Goal: Communication & Community: Answer question/provide support

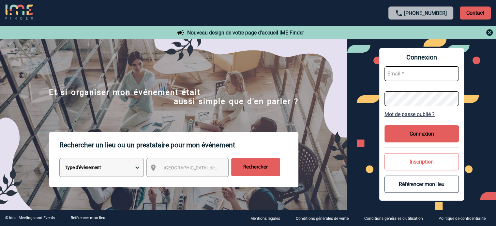
type input "tthiam@ime-groupe.com"
click at [409, 129] on button "Connexion" at bounding box center [421, 133] width 74 height 17
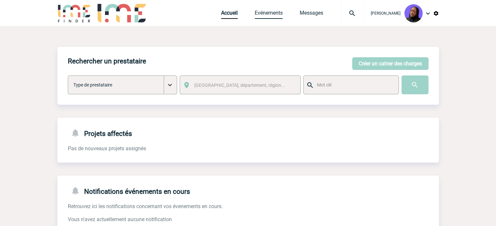
click at [268, 13] on link "Evénements" at bounding box center [268, 14] width 28 height 9
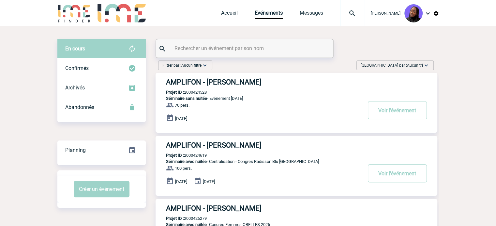
click at [268, 46] on input "text" at bounding box center [245, 48] width 145 height 9
paste input "SCHNEIDER"
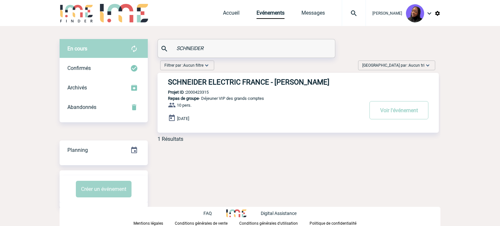
type input "SCHNEIDER"
click at [254, 79] on h3 "SCHNEIDER ELECTRIC FRANCE - Morgan EKAM-DICK" at bounding box center [266, 82] width 196 height 8
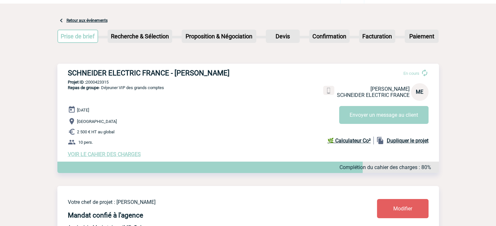
scroll to position [33, 0]
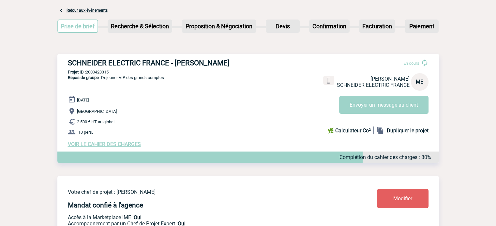
click at [121, 144] on span "VOIR LE CAHIER DES CHARGES" at bounding box center [104, 144] width 73 height 6
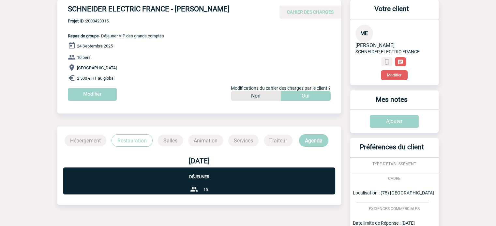
scroll to position [65, 0]
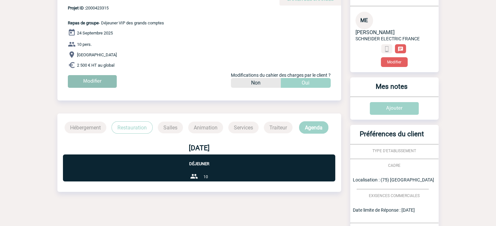
click at [99, 84] on input "Modifier" at bounding box center [92, 81] width 49 height 13
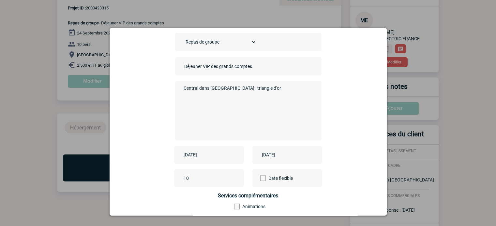
scroll to position [81, 0]
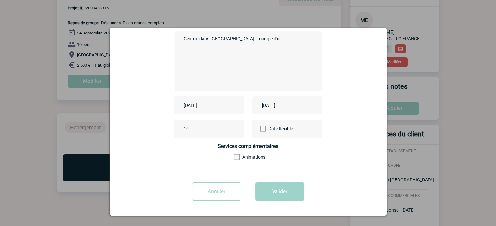
click at [210, 106] on input "2025-09-24" at bounding box center [204, 105] width 45 height 8
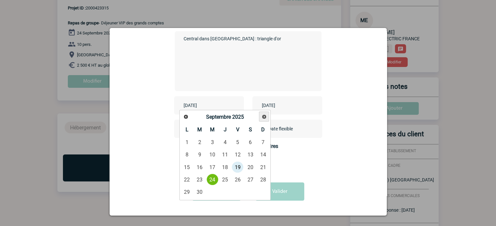
click at [265, 115] on span "Suivant" at bounding box center [263, 116] width 5 height 5
click at [210, 193] on link "26" at bounding box center [212, 192] width 12 height 12
type input "2025-11-26"
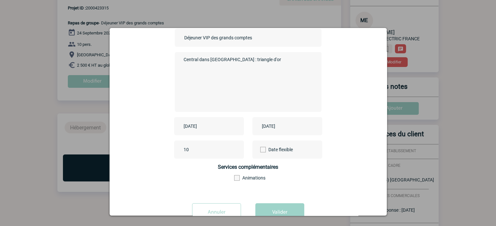
scroll to position [16, 0]
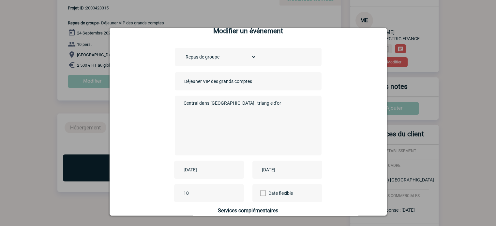
drag, startPoint x: 250, startPoint y: 106, endPoint x: 130, endPoint y: 106, distance: 120.6
click at [129, 106] on div "Choisissez un type d'évènement Séminaire avec nuitée Séminaire sans nuitée Repa…" at bounding box center [248, 144] width 261 height 193
type textarea "NOUVELLE DATE"
click at [276, 170] on input "2025-09-24" at bounding box center [282, 170] width 45 height 8
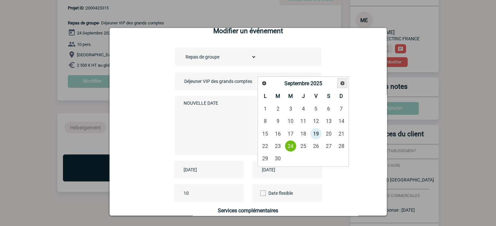
click at [342, 87] on link "Suivant" at bounding box center [342, 83] width 10 height 10
click at [296, 157] on link "26" at bounding box center [290, 159] width 12 height 12
type input "2025-11-26"
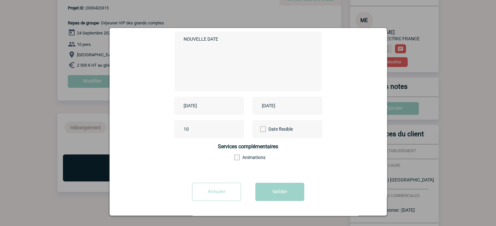
scroll to position [81, 0]
click at [291, 190] on button "Valider" at bounding box center [279, 192] width 49 height 18
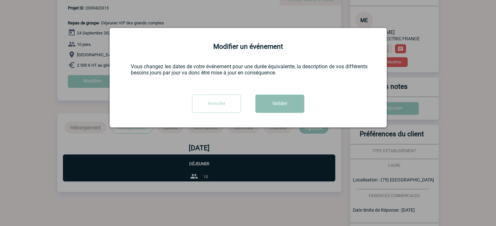
click at [278, 103] on button "Valider" at bounding box center [279, 104] width 49 height 18
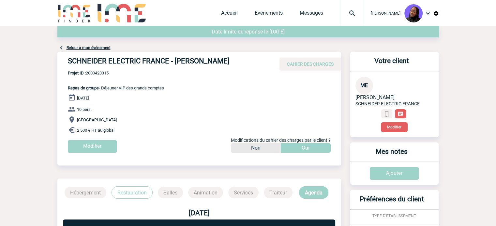
click at [96, 73] on span "Projet ID : 2000423315" at bounding box center [116, 73] width 96 height 5
copy span "2000423315"
click at [233, 11] on link "Accueil" at bounding box center [229, 14] width 17 height 9
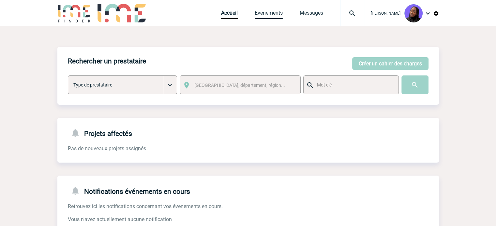
click at [272, 10] on link "Evénements" at bounding box center [268, 14] width 28 height 9
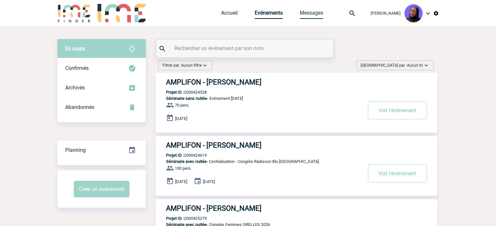
click at [320, 15] on link "Messages" at bounding box center [310, 14] width 23 height 9
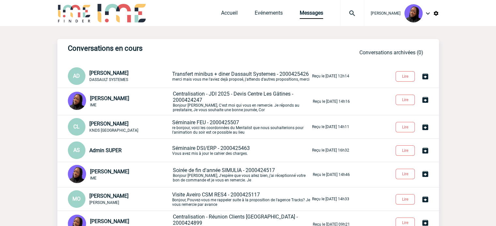
click at [32, 128] on body "Tabaski THIAM Accueil Evénements 0" at bounding box center [248, 183] width 496 height 366
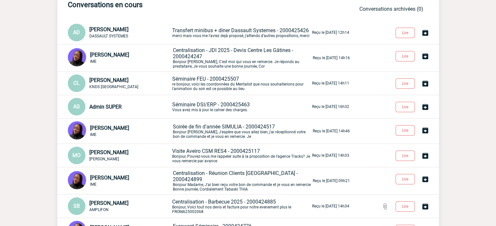
scroll to position [33, 0]
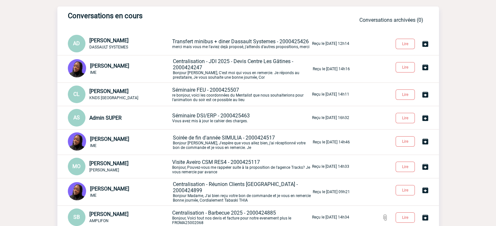
click at [235, 64] on span "Centralisation - JDI 2025 - Devis Centre Les Gâtines - 2000424247" at bounding box center [233, 64] width 120 height 12
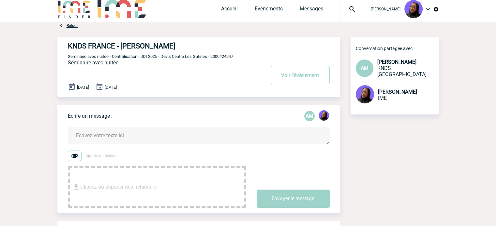
scroll to position [65, 0]
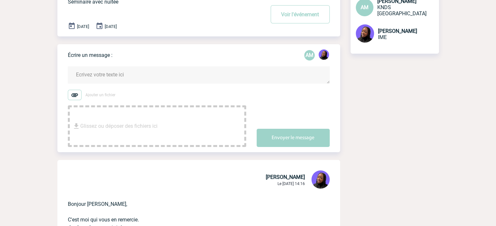
click at [119, 72] on textarea at bounding box center [199, 74] width 262 height 17
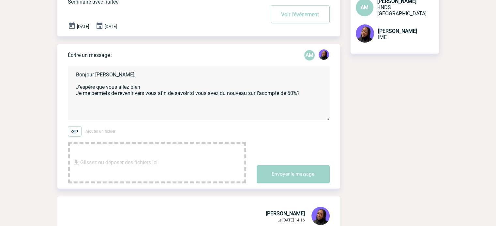
click at [134, 107] on textarea "Bonjour Aurélie, J'espère que vous allez bien Je me permets de revenir vers vou…" at bounding box center [199, 93] width 262 height 54
click at [80, 103] on textarea "Bonjour Aurélie, J'espère que vous allez bien Je me permets de revenir vers vou…" at bounding box center [199, 93] width 262 height 54
paste textarea "52 355.00 euros TTC"
click at [75, 101] on textarea "Bonjour Aurélie, J'espère que vous allez bien Je me permets de revenir vers vou…" at bounding box center [199, 93] width 262 height 54
paste textarea "Acompte de 50.00% pour confirmation de réservation"
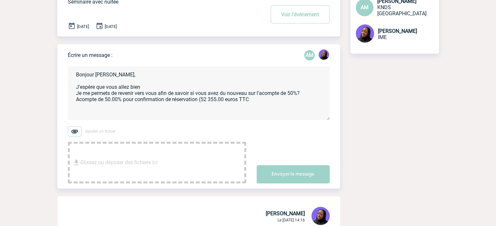
click at [263, 100] on textarea "Bonjour Aurélie, J'espère que vous allez bien Je me permets de revenir vers vou…" at bounding box center [199, 93] width 262 height 54
click at [267, 102] on textarea "Bonjour Aurélie, J'espère que vous allez bien Je me permets de revenir vers vou…" at bounding box center [199, 93] width 262 height 54
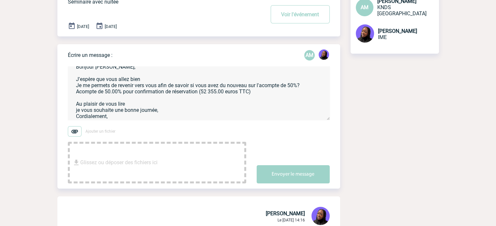
scroll to position [14, 0]
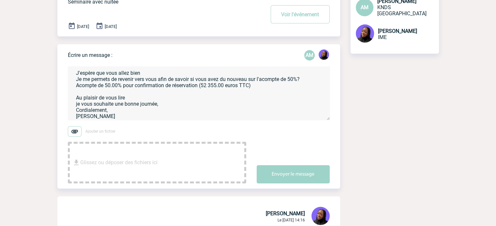
click at [131, 97] on textarea "Bonjour Aurélie, J'espère que vous allez bien Je me permets de revenir vers vou…" at bounding box center [199, 93] width 262 height 54
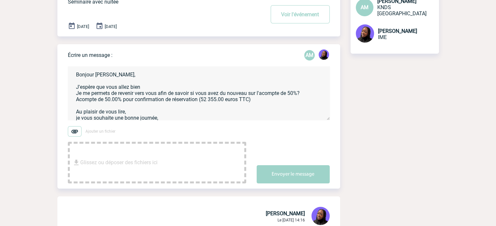
click at [150, 87] on textarea "Bonjour Aurélie, J'espère que vous allez bien Je me permets de revenir vers vou…" at bounding box center [199, 93] width 262 height 54
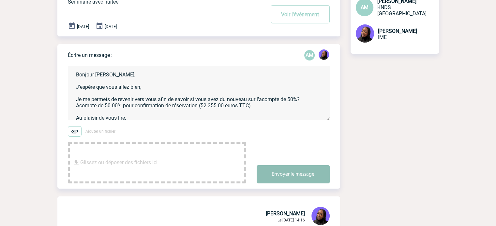
type textarea "Bonjour Aurélie, J'espère que vous allez bien, Je me permets de revenir vers vo…"
click at [280, 170] on button "Envoyer le message" at bounding box center [292, 175] width 73 height 18
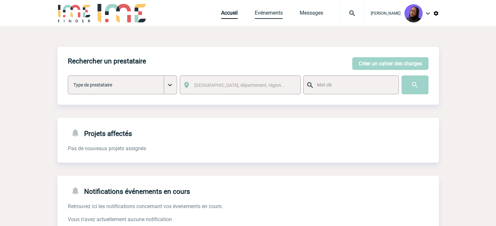
click at [272, 11] on link "Evénements" at bounding box center [268, 14] width 28 height 9
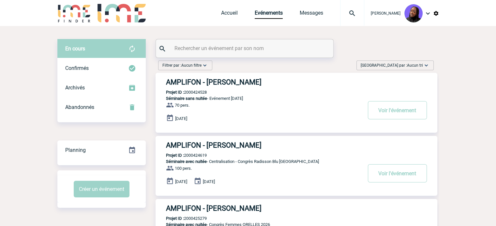
click at [262, 47] on input "text" at bounding box center [245, 48] width 145 height 9
paste input "2000425379"
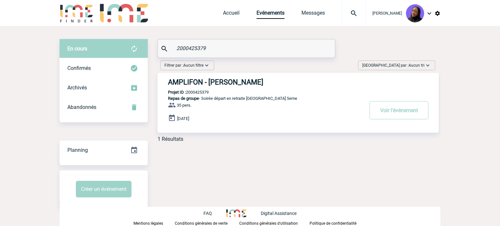
type input "2000425379"
click at [218, 83] on h3 "AMPLIFON - Pauline VALET" at bounding box center [266, 82] width 196 height 8
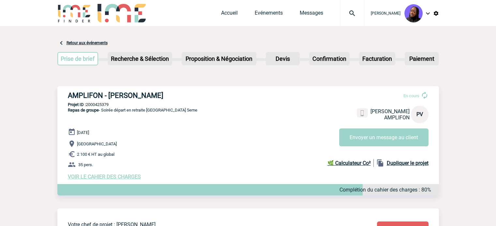
click at [112, 180] on span "VOIR LE CAHIER DES CHARGES" at bounding box center [104, 177] width 73 height 6
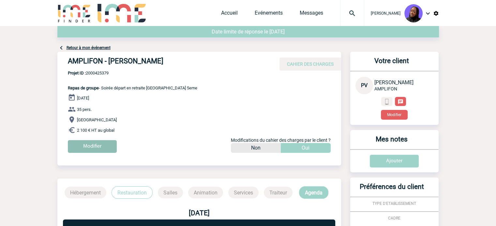
click at [80, 146] on input "Modifier" at bounding box center [92, 146] width 49 height 13
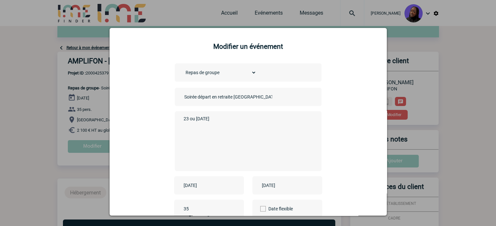
click at [200, 123] on textarea "23 ou 24 sept" at bounding box center [246, 141] width 129 height 52
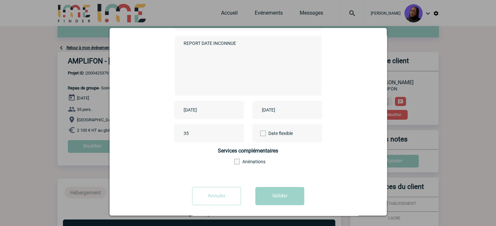
scroll to position [81, 0]
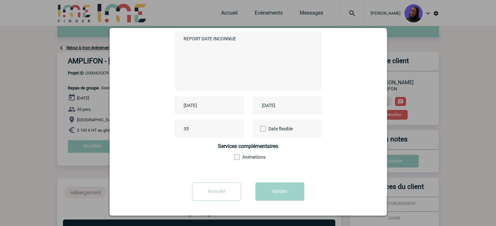
type textarea "REPORT DATE INCONNUE"
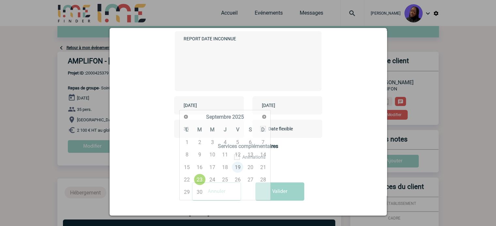
click at [198, 106] on input "2025-09-23" at bounding box center [204, 105] width 45 height 8
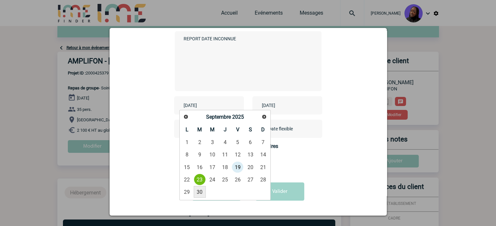
click at [198, 194] on link "30" at bounding box center [200, 192] width 12 height 12
type input "2025-09-30"
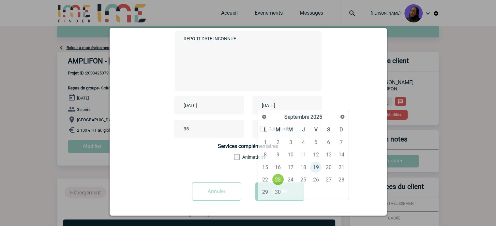
drag, startPoint x: 294, startPoint y: 105, endPoint x: 297, endPoint y: 131, distance: 25.8
click at [294, 106] on input "2025-09-23" at bounding box center [282, 105] width 45 height 8
click at [276, 191] on link "30" at bounding box center [278, 192] width 12 height 12
type input "2025-09-30"
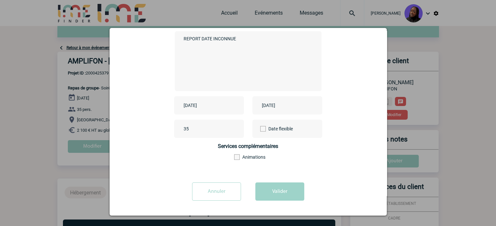
click at [277, 195] on button "Valider" at bounding box center [279, 192] width 49 height 18
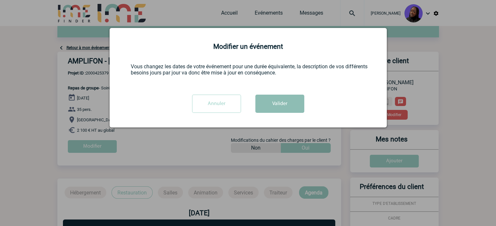
click at [278, 111] on button "Valider" at bounding box center [279, 104] width 49 height 18
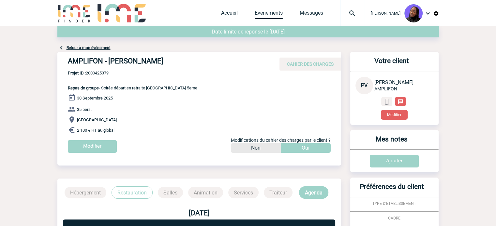
click at [272, 14] on link "Evénements" at bounding box center [268, 14] width 28 height 9
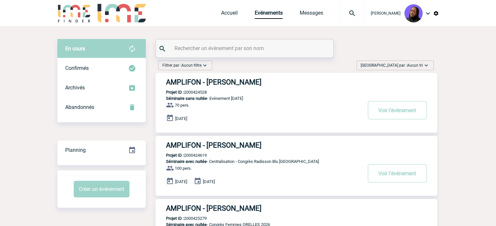
click at [262, 49] on input "text" at bounding box center [245, 48] width 145 height 9
paste input "2000425426"
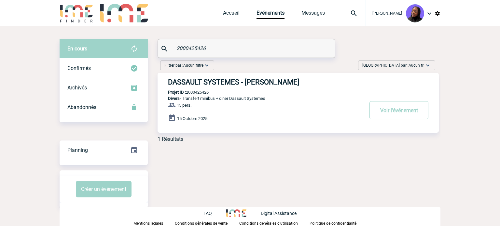
type input "2000425426"
click at [273, 84] on h3 "DASSAULT SYSTEMES - Anne-Catherine DELECROIX" at bounding box center [266, 82] width 196 height 8
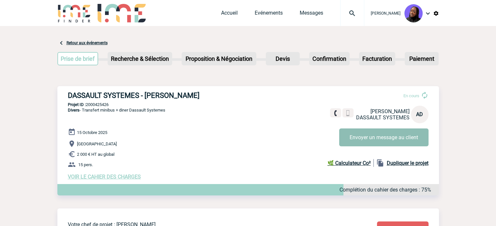
click at [377, 137] on button "Envoyer un message au client" at bounding box center [383, 138] width 89 height 18
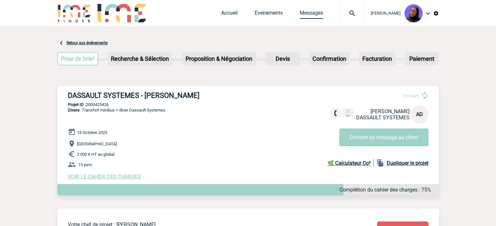
click at [309, 11] on link "Messages" at bounding box center [310, 14] width 23 height 9
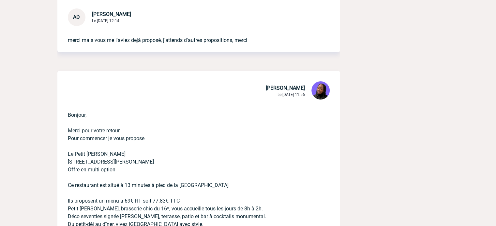
scroll to position [228, 0]
copy p "Bonjour"
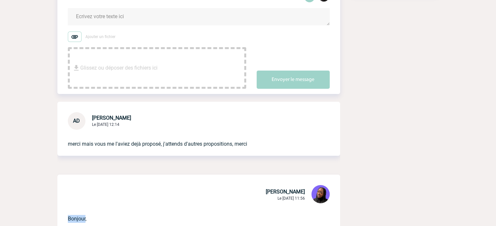
scroll to position [0, 0]
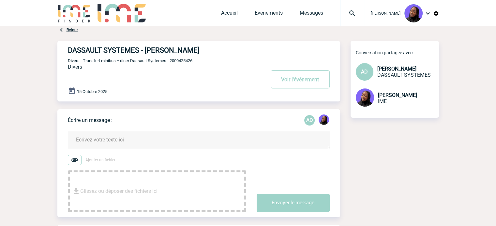
click at [86, 135] on textarea at bounding box center [199, 140] width 262 height 17
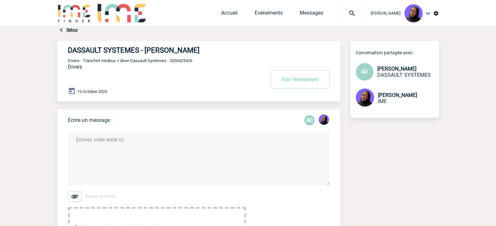
paste textarea "Bonjour"
drag, startPoint x: 194, startPoint y: 49, endPoint x: 146, endPoint y: 47, distance: 47.9
click at [146, 47] on h4 "DASSAULT SYSTEMES - Anne-Catherine DELECROIX" at bounding box center [157, 50] width 178 height 8
copy h4 "Anne-Catherine"
click at [106, 140] on textarea "Bonjour" at bounding box center [199, 159] width 262 height 54
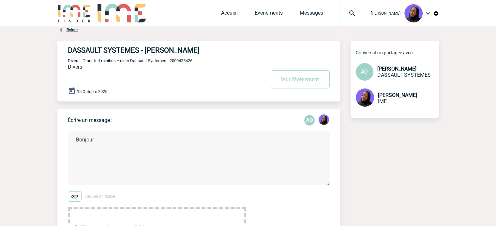
paste textarea "Anne-Catherine"
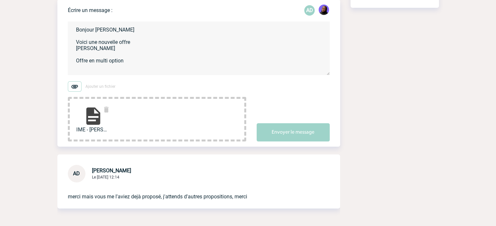
scroll to position [1, 0]
click at [84, 69] on textarea "Bonjour Anne-Catherine Voici une nouvelle offre Chez Francis Offre en multi opt…" at bounding box center [199, 49] width 262 height 54
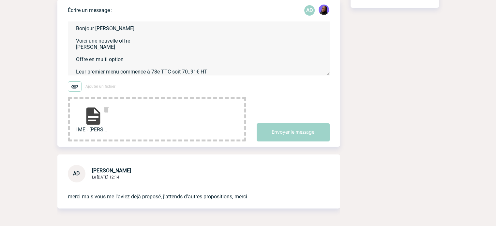
click at [223, 73] on textarea "Bonjour Anne-Catherine Voici une nouvelle offre Chez Francis Offre en multi opt…" at bounding box center [199, 49] width 262 height 54
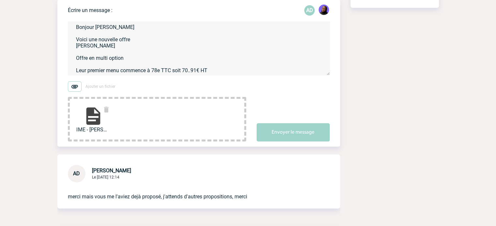
click at [192, 66] on textarea "Bonjour Anne-Catherine Voici une nouvelle offre Chez Francis Offre en multi opt…" at bounding box center [199, 49] width 262 height 54
click at [221, 67] on textarea "Bonjour Anne-Catherine Voici une nouvelle offre Chez Francis Offre en multi opt…" at bounding box center [199, 49] width 262 height 54
click at [95, 70] on textarea "Bonjour Anne-Catherine Voici une nouvelle offre Chez Francis Offre en multi opt…" at bounding box center [199, 49] width 262 height 54
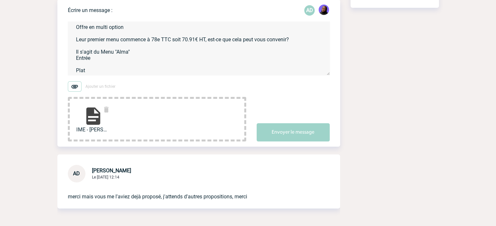
scroll to position [45, 0]
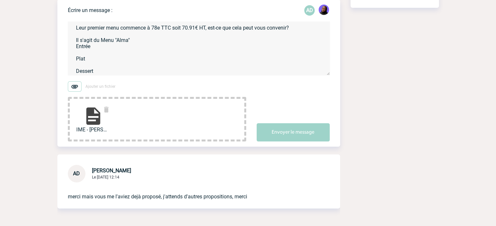
click at [104, 48] on textarea "Bonjour Anne-Catherine Voici une nouvelle offre Chez Francis Offre en multi opt…" at bounding box center [199, 49] width 262 height 54
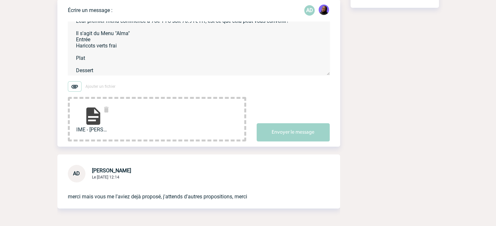
drag, startPoint x: 89, startPoint y: 53, endPoint x: 112, endPoint y: 67, distance: 26.9
click at [112, 67] on textarea "Bonjour Anne-Catherine Voici une nouvelle offre Chez Francis Offre en multi opt…" at bounding box center [199, 49] width 262 height 54
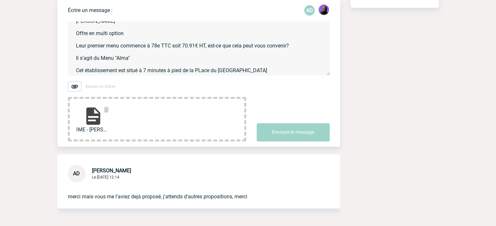
scroll to position [47, 0]
paste textarea "Face à la majestueuse Tour Eiffel, notre terrasse vous accueille du matin jusqu…"
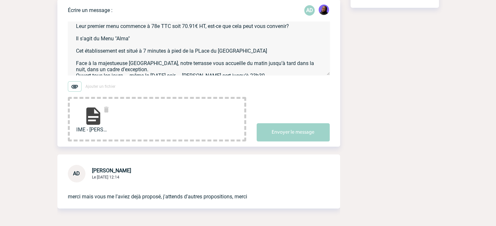
scroll to position [64, 0]
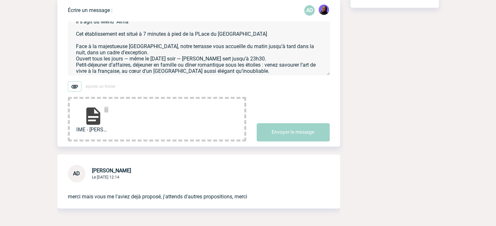
click at [161, 49] on textarea "Bonjour Anne-Catherine Voici une nouvelle offre Chez Francis Offre en multi opt…" at bounding box center [199, 49] width 262 height 54
click at [160, 49] on textarea "Bonjour Anne-Catherine Voici une nouvelle offre Chez Francis Offre en multi opt…" at bounding box center [199, 49] width 262 height 54
click at [185, 47] on textarea "Bonjour Anne-Catherine Voici une nouvelle offre Chez Francis Offre en multi opt…" at bounding box center [199, 49] width 262 height 54
drag, startPoint x: 184, startPoint y: 48, endPoint x: 164, endPoint y: 51, distance: 20.0
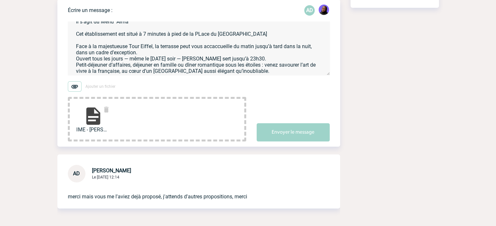
click at [183, 48] on textarea "Bonjour Anne-Catherine Voici une nouvelle offre Chez Francis Offre en multi opt…" at bounding box center [199, 49] width 262 height 54
drag, startPoint x: 156, startPoint y: 46, endPoint x: 205, endPoint y: 48, distance: 48.6
click at [205, 48] on textarea "Bonjour Anne-Catherine Voici une nouvelle offre Chez Francis Offre en multi opt…" at bounding box center [199, 49] width 262 height 54
click at [206, 61] on textarea "Bonjour Anne-Catherine Voici une nouvelle offre Chez Francis Offre en multi opt…" at bounding box center [199, 49] width 262 height 54
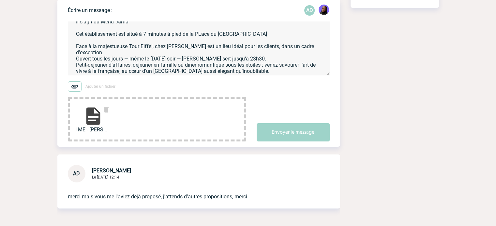
click at [206, 61] on textarea "Bonjour Anne-Catherine Voici une nouvelle offre Chez Francis Offre en multi opt…" at bounding box center [199, 49] width 262 height 54
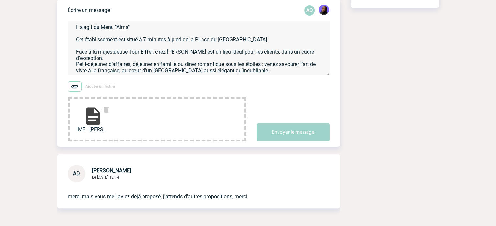
scroll to position [65, 0]
drag, startPoint x: 248, startPoint y: 67, endPoint x: 72, endPoint y: 53, distance: 176.5
click at [72, 53] on textarea "Bonjour Anne-Catherine Voici une nouvelle offre Chez Francis Offre en multi opt…" at bounding box center [199, 49] width 262 height 54
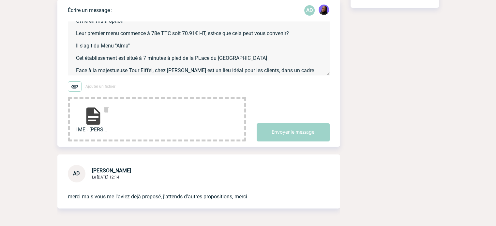
scroll to position [59, 0]
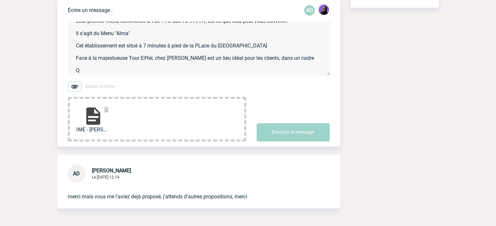
click at [297, 51] on textarea "Bonjour Anne-Catherine Voici une nouvelle offre Chez Francis Offre en multi opt…" at bounding box center [199, 49] width 262 height 54
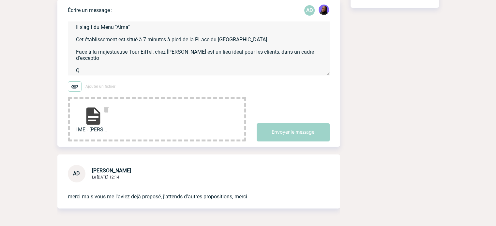
scroll to position [65, 0]
click at [91, 65] on textarea "Bonjour Anne-Catherine Voici une nouvelle offre Chez Francis Offre en multi opt…" at bounding box center [199, 49] width 262 height 54
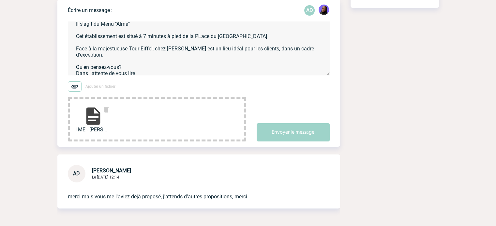
scroll to position [50, 0]
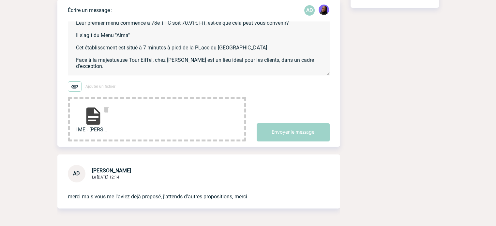
click at [201, 50] on textarea "Bonjour Anne-Catherine Voici une nouvelle offre Chez Francis Offre en multi opt…" at bounding box center [199, 49] width 262 height 54
click at [202, 49] on textarea "Bonjour Anne-Catherine Voici une nouvelle offre Chez Francis Offre en multi opt…" at bounding box center [199, 49] width 262 height 54
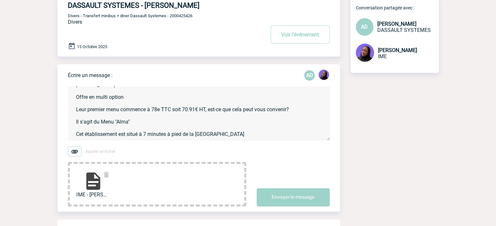
scroll to position [18, 0]
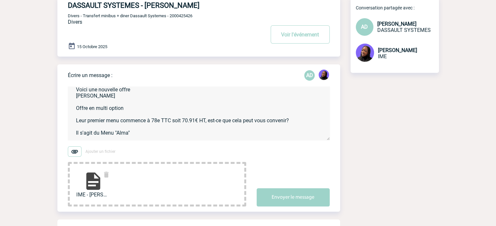
click at [93, 102] on textarea "Bonjour Anne-Catherine Voici une nouvelle offre Chez Francis Offre en multi opt…" at bounding box center [199, 114] width 262 height 54
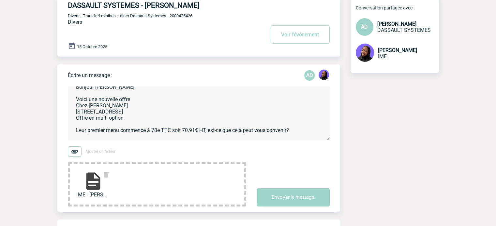
scroll to position [0, 0]
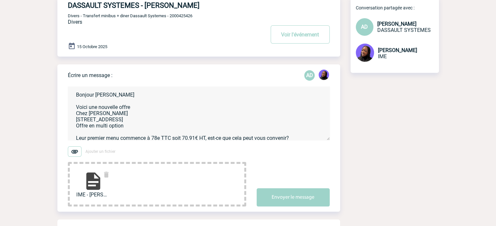
click at [141, 112] on textarea "Bonjour Anne-Catherine Voici une nouvelle offre Chez Francis 7 place de l'Alma,…" at bounding box center [199, 114] width 262 height 54
drag, startPoint x: 140, startPoint y: 108, endPoint x: 141, endPoint y: 103, distance: 4.7
click at [141, 104] on textarea "Bonjour Anne-Catherine Voici une nouvelle offre Chez Francis 7 place de l'Alma,…" at bounding box center [199, 114] width 262 height 54
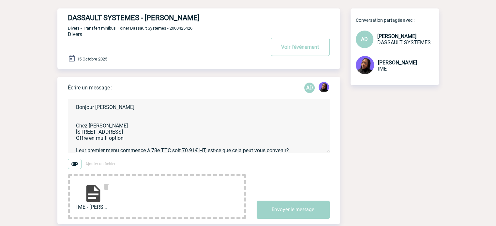
scroll to position [65, 0]
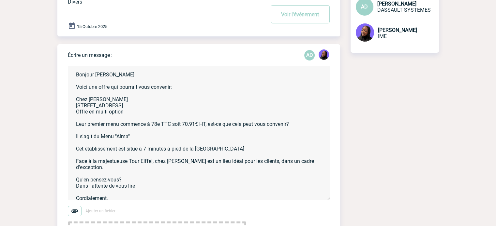
drag, startPoint x: 325, startPoint y: 120, endPoint x: 333, endPoint y: 209, distance: 88.9
click at [339, 212] on form "Bonjour Anne-Catherine Voici une offre qui pourrait vous convenir: Chez Francis…" at bounding box center [204, 162] width 272 height 208
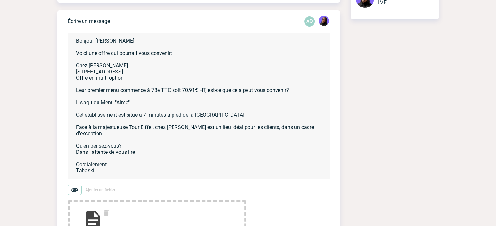
scroll to position [196, 0]
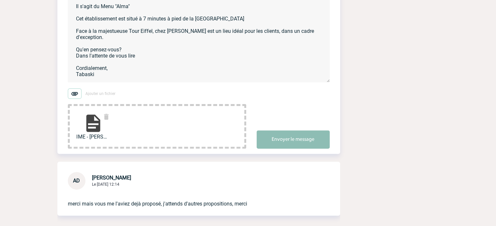
type textarea "Bonjour Anne-Catherine Voici une offre qui pourrait vous convenir: Chez Francis…"
drag, startPoint x: 283, startPoint y: 143, endPoint x: 285, endPoint y: 140, distance: 3.5
click at [283, 143] on button "Envoyer le message" at bounding box center [292, 140] width 73 height 18
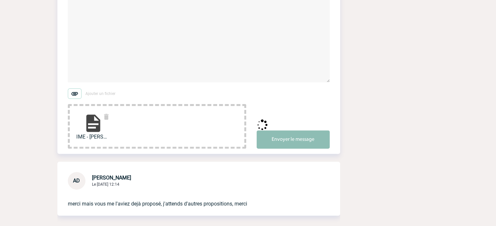
scroll to position [200, 0]
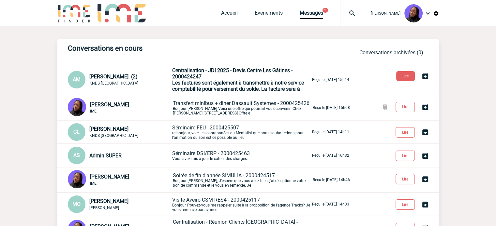
click at [198, 87] on span "Les factures sont également à transmettre à notre service comptabilité pour ver…" at bounding box center [238, 86] width 132 height 12
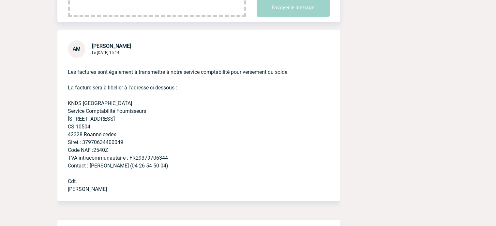
scroll to position [163, 0]
